Goal: Task Accomplishment & Management: Complete application form

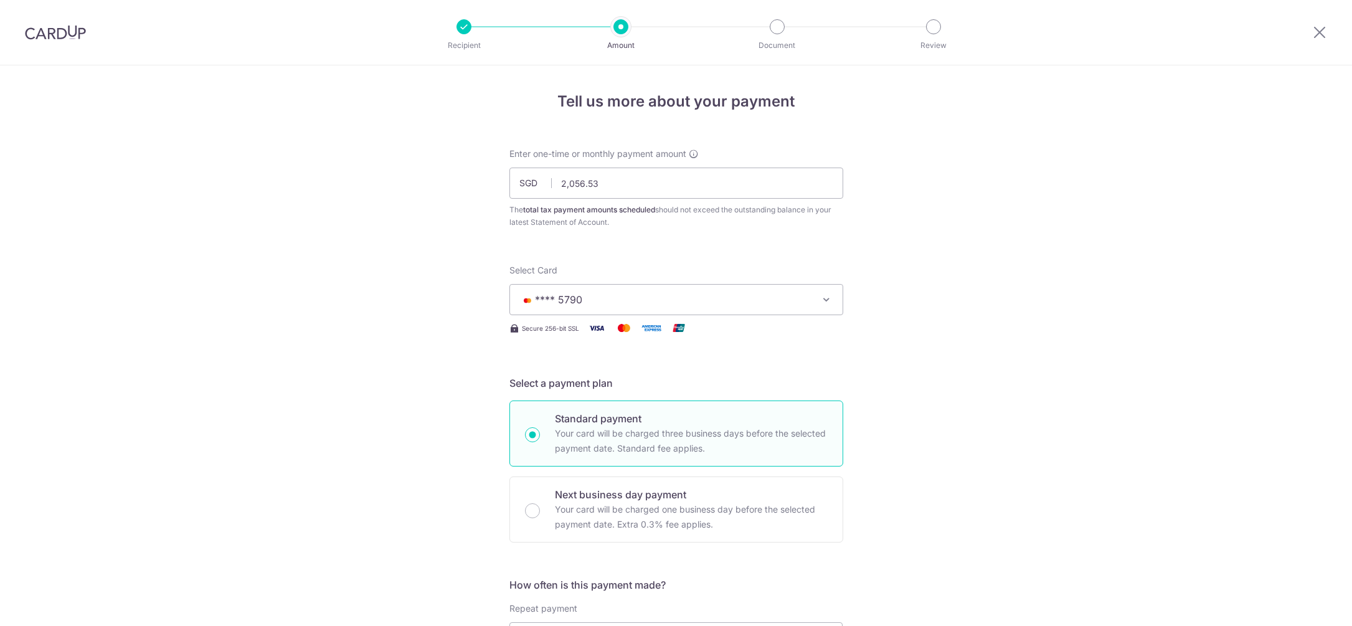
select select "3"
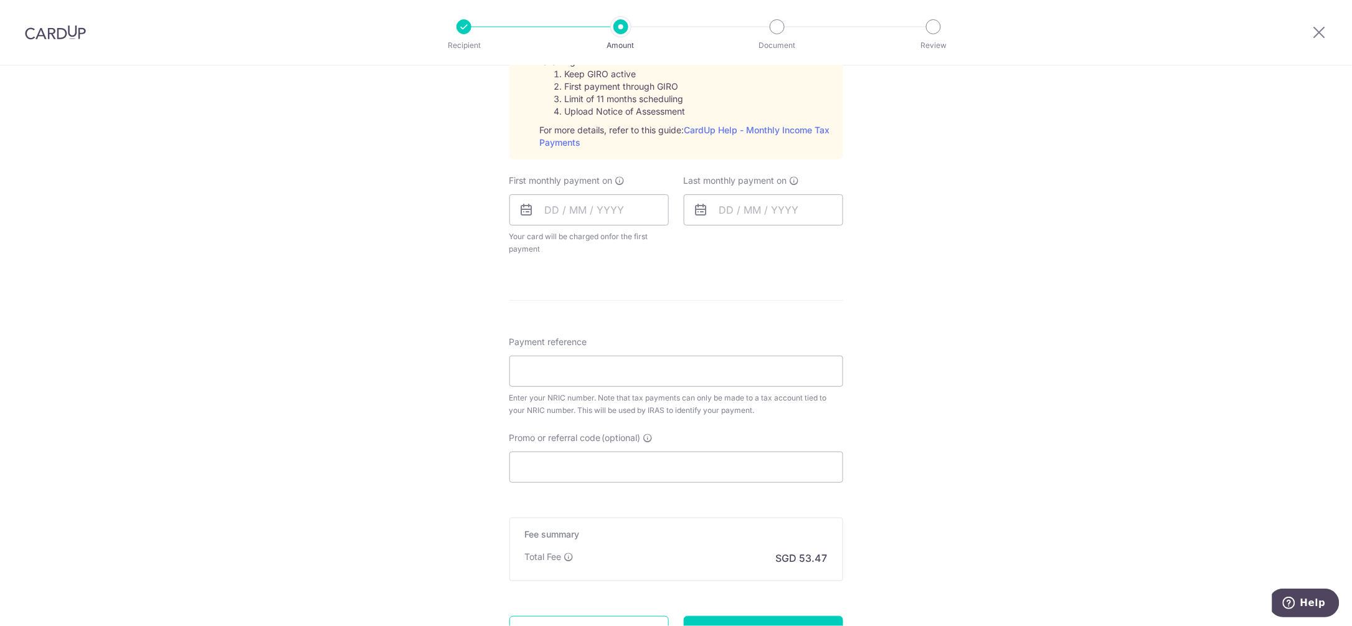
scroll to position [572, 0]
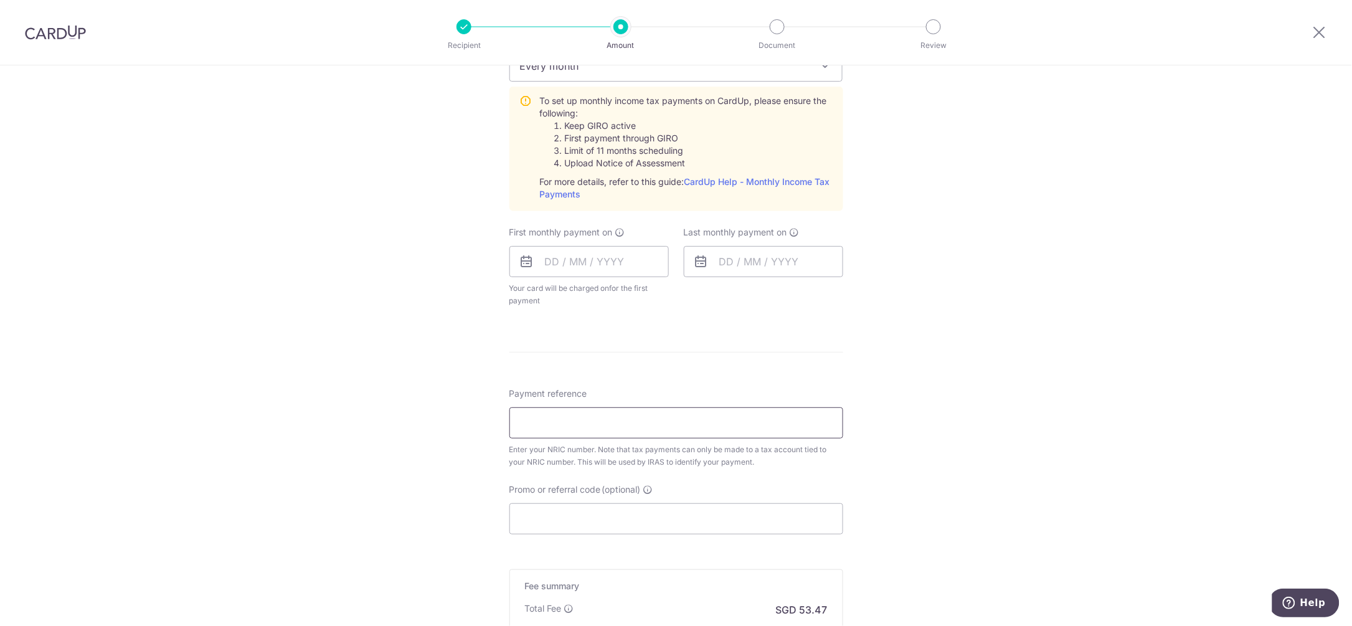
click at [535, 425] on input "Payment reference" at bounding box center [677, 422] width 334 height 31
type input "G5884307k"
click at [535, 268] on input "text" at bounding box center [589, 261] width 159 height 31
click at [789, 333] on form "Enter one-time or monthly payment amount SGD 2,056.53 2056.53 The total tax pay…" at bounding box center [677, 155] width 334 height 1158
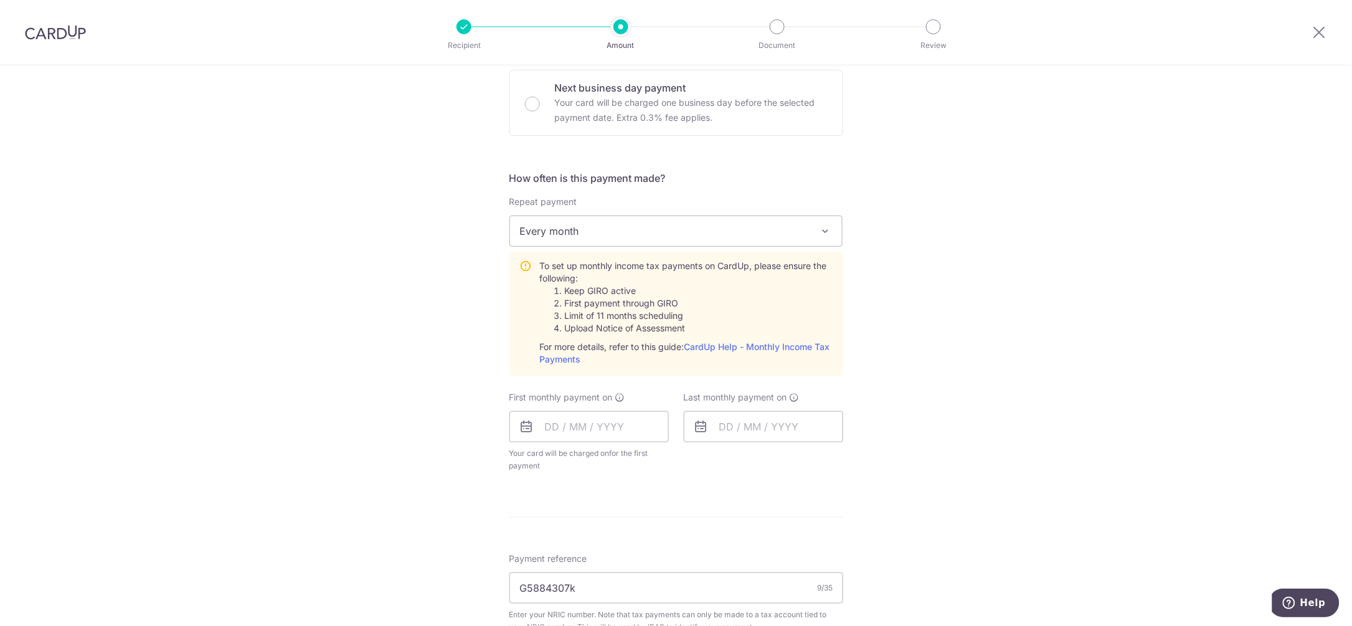
scroll to position [406, 0]
click at [564, 435] on input "text" at bounding box center [589, 427] width 159 height 31
click at [419, 420] on div "Tell us more about your payment Enter one-time or monthly payment amount SGD 2,…" at bounding box center [676, 309] width 1352 height 1299
click at [549, 432] on input "text" at bounding box center [589, 427] width 159 height 31
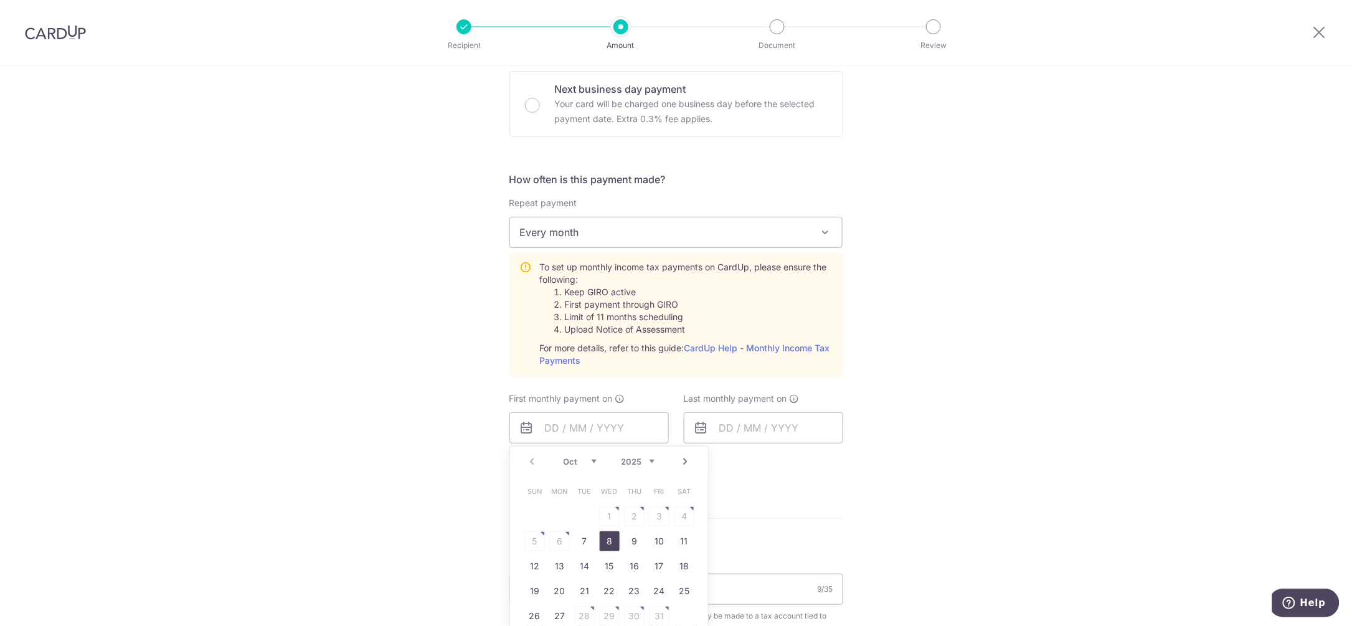
click at [604, 544] on link "8" at bounding box center [610, 541] width 20 height 20
type input "08/10/2025"
